Goal: Register for event/course

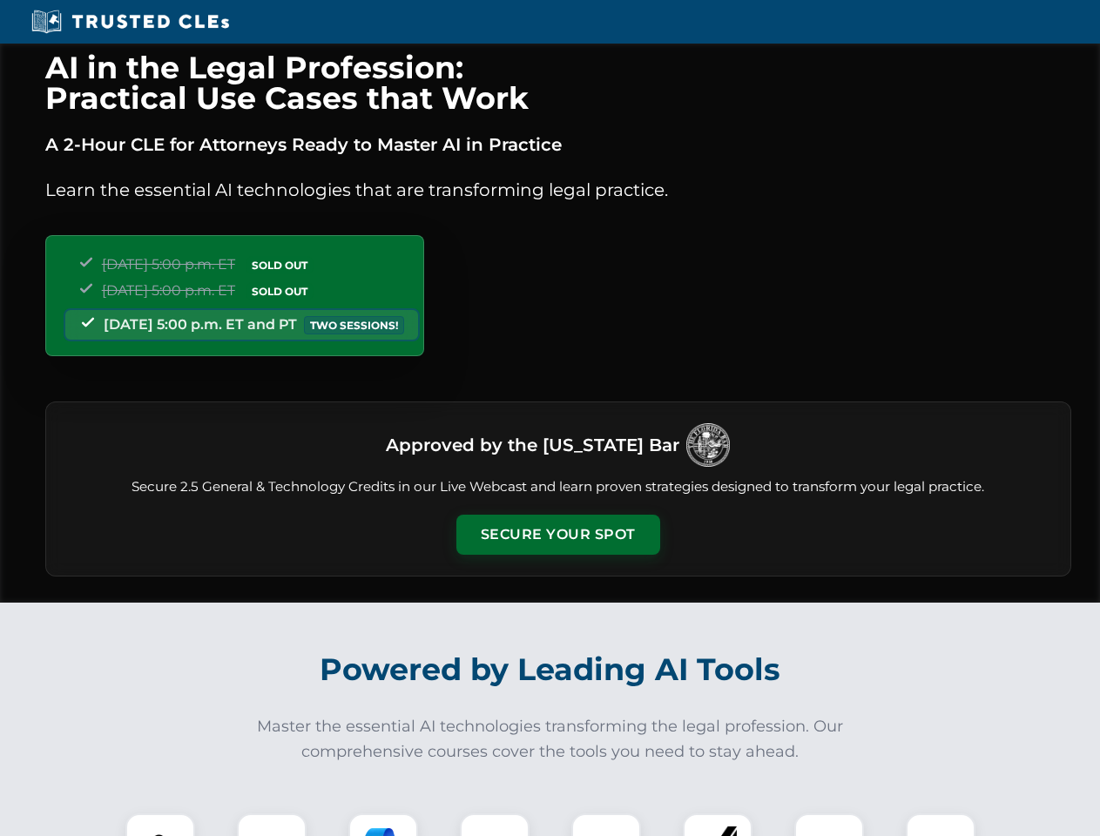
click at [557, 535] on button "Secure Your Spot" at bounding box center [558, 535] width 204 height 40
click at [160, 824] on img at bounding box center [160, 848] width 50 height 50
